Goal: Information Seeking & Learning: Learn about a topic

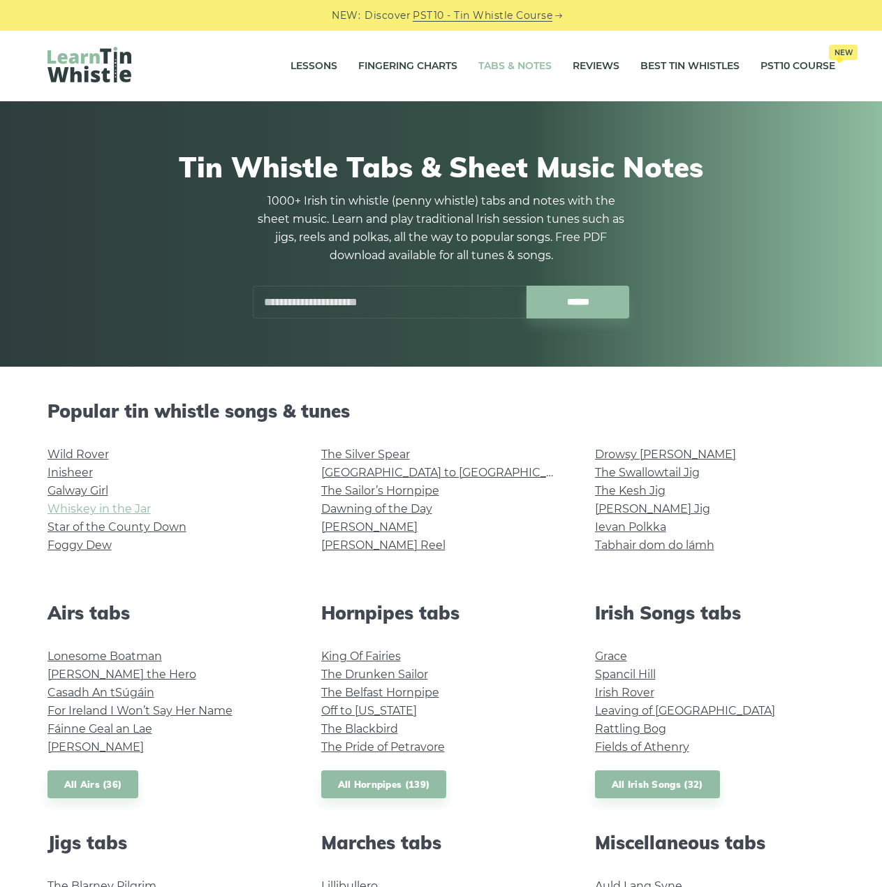
click at [124, 507] on link "Whiskey in the Jar" at bounding box center [98, 508] width 103 height 13
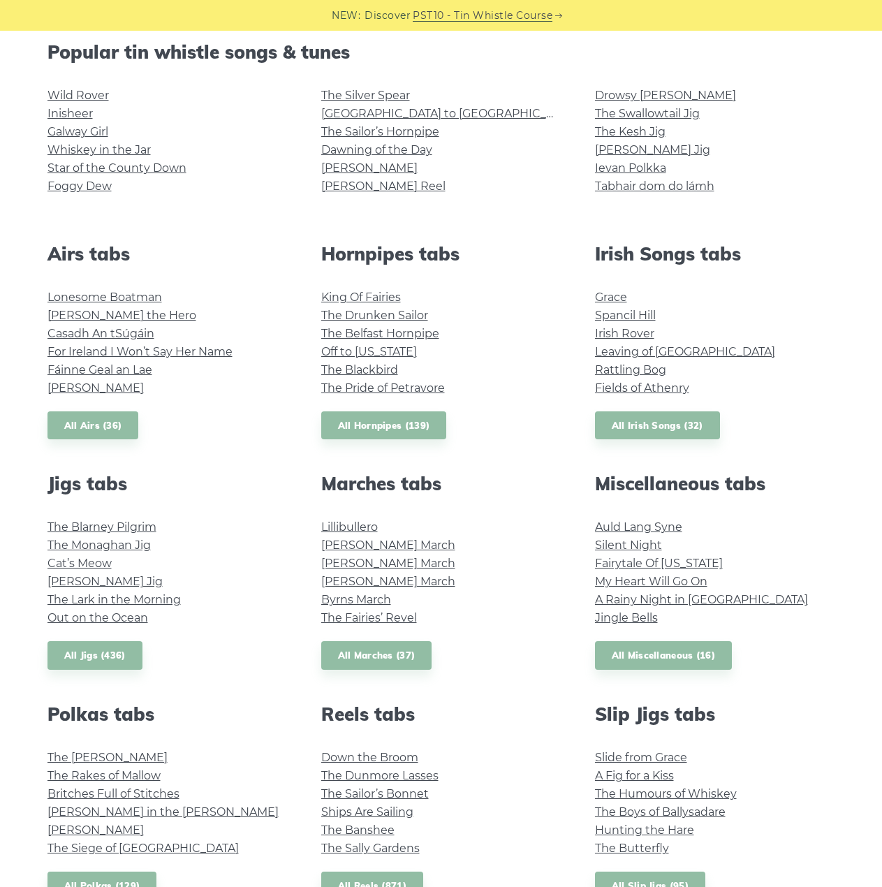
scroll to position [233, 0]
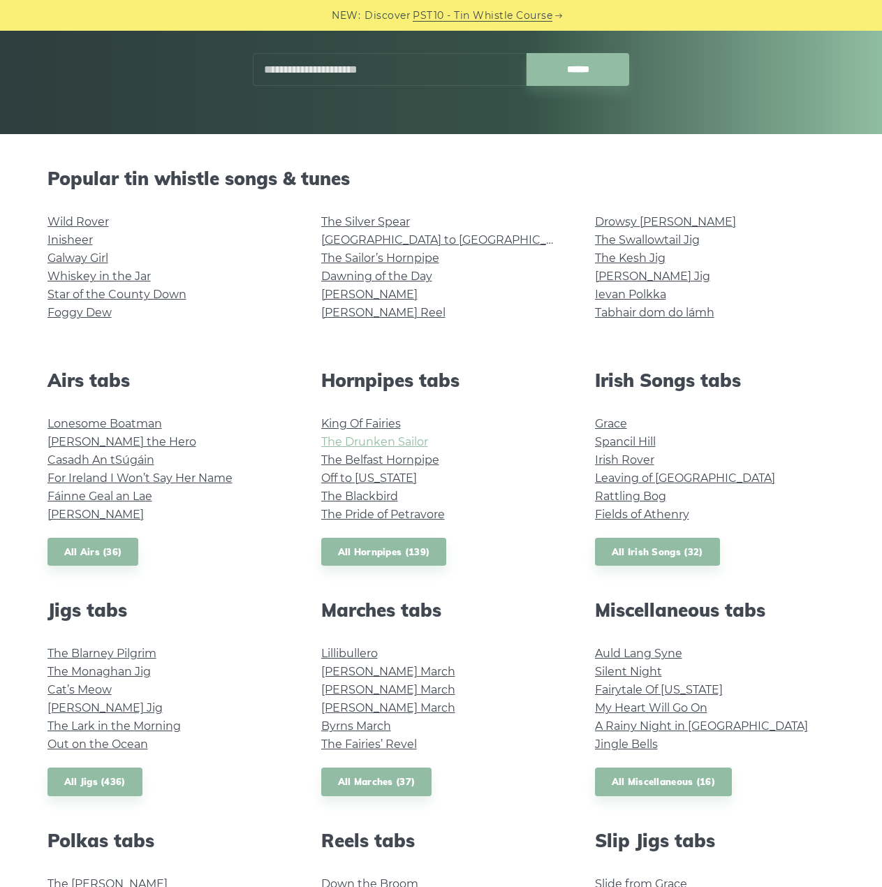
click at [379, 439] on link "The Drunken Sailor" at bounding box center [374, 441] width 107 height 13
